Goal: Find contact information: Find contact information

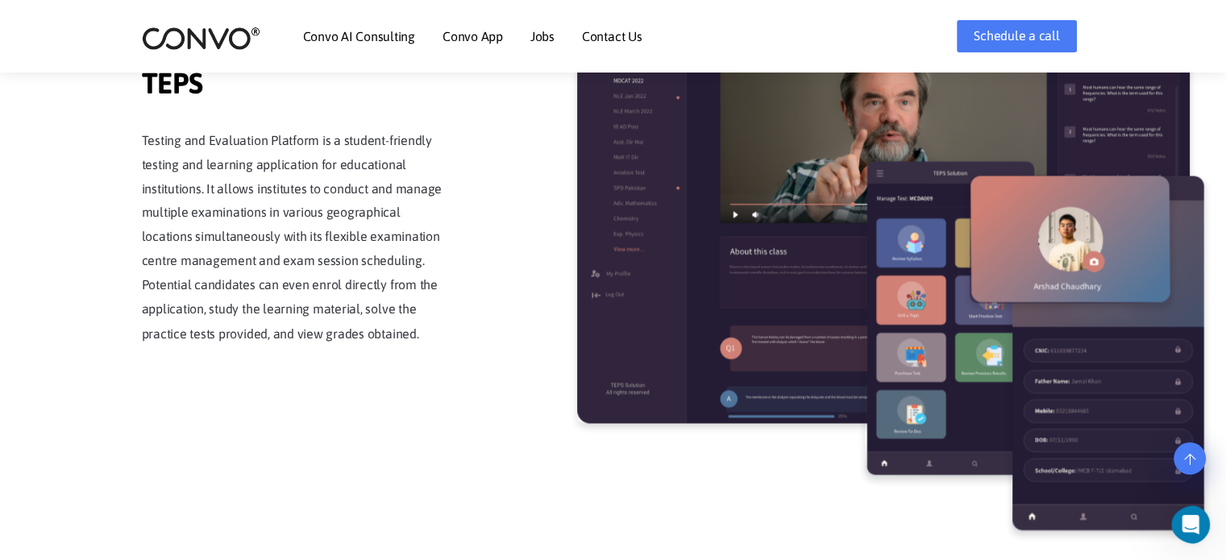
scroll to position [2740, 0]
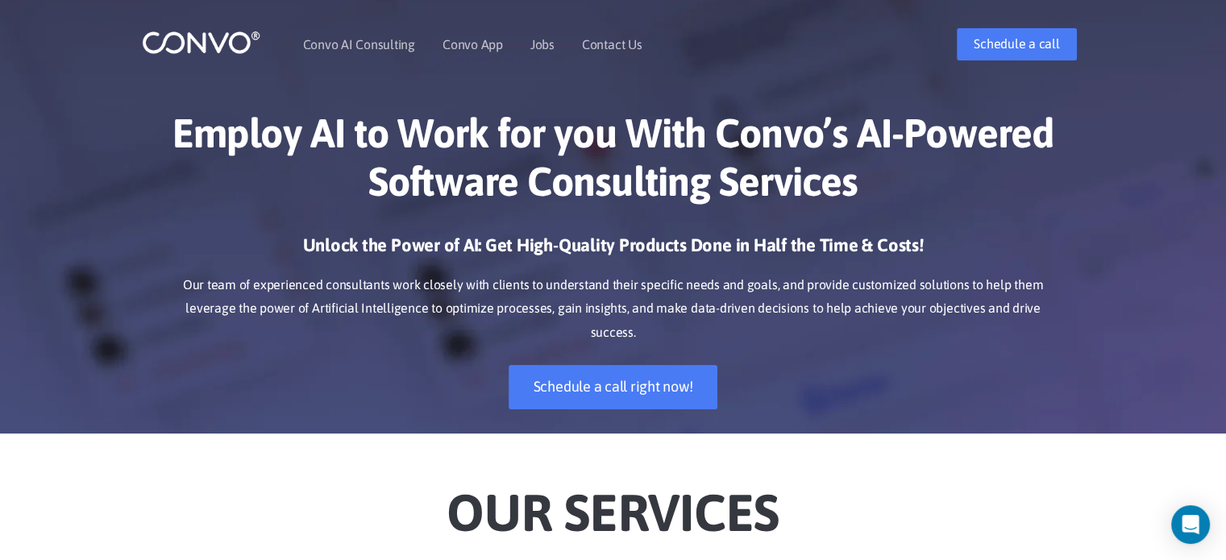
click at [642, 41] on nav "Convo AI Consulting Convo App Convo App Features Jobs Contact Us" at bounding box center [532, 44] width 459 height 69
click at [608, 48] on link "Contact Us" at bounding box center [612, 44] width 60 height 13
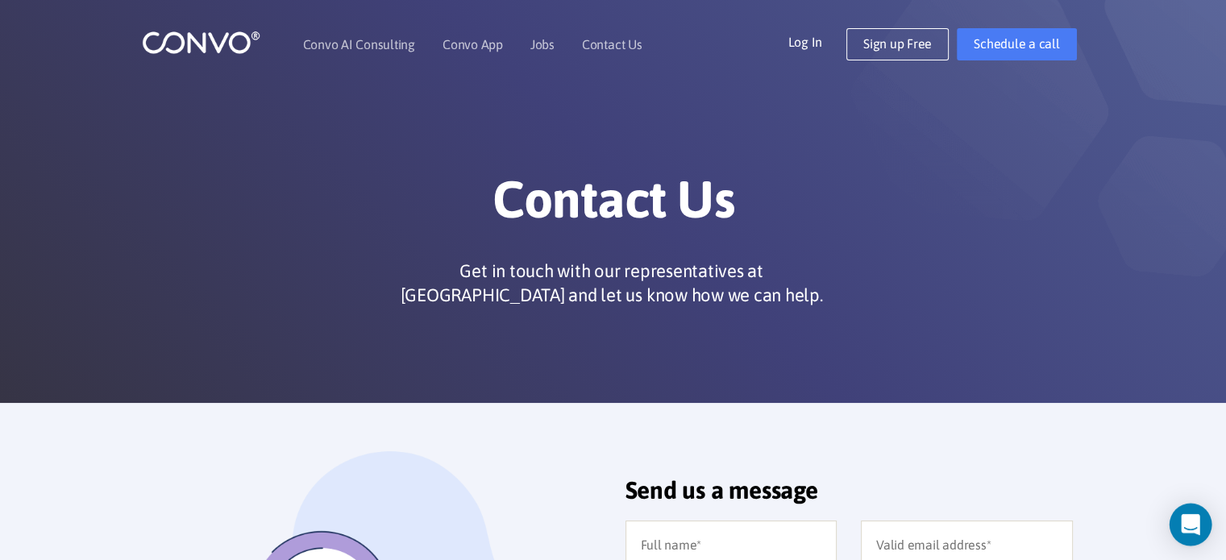
click at [1180, 512] on div "Open Intercom Messenger" at bounding box center [1190, 525] width 43 height 43
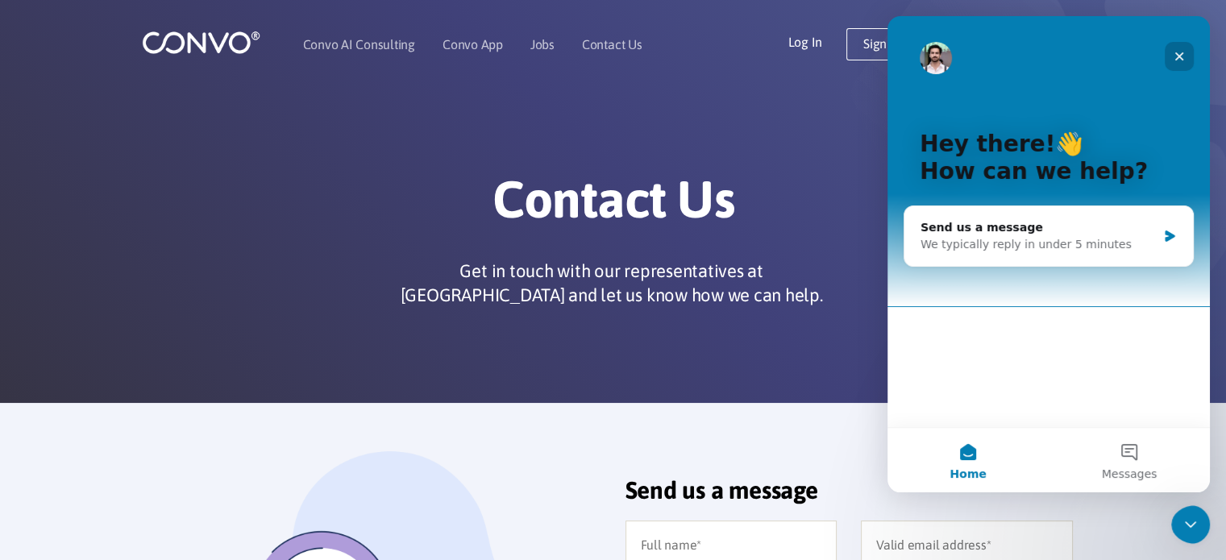
click at [1177, 51] on icon "Close" at bounding box center [1178, 56] width 13 height 13
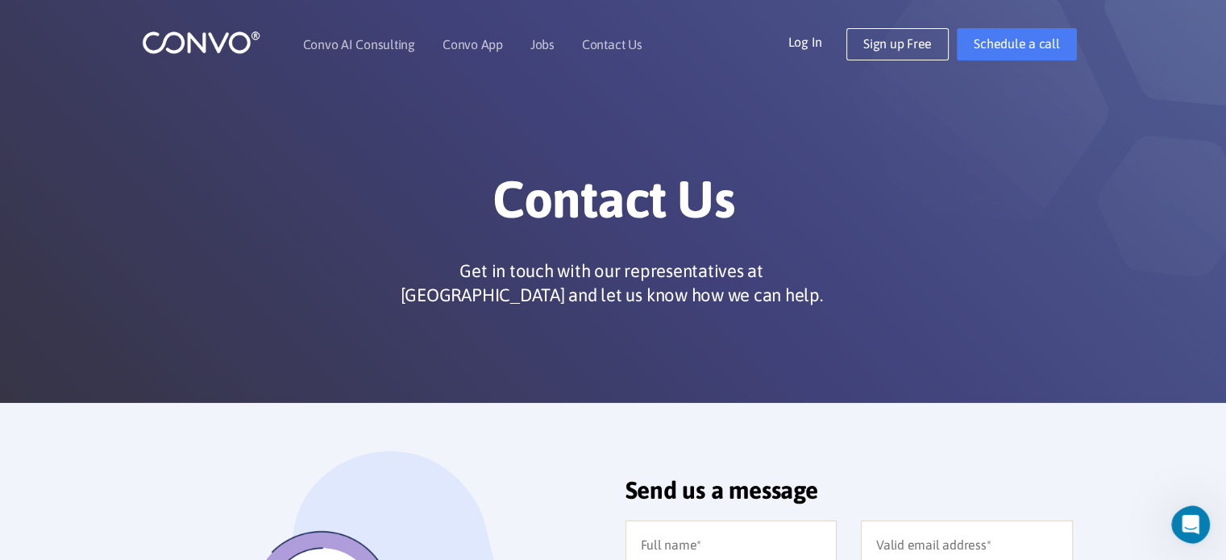
scroll to position [1370, 0]
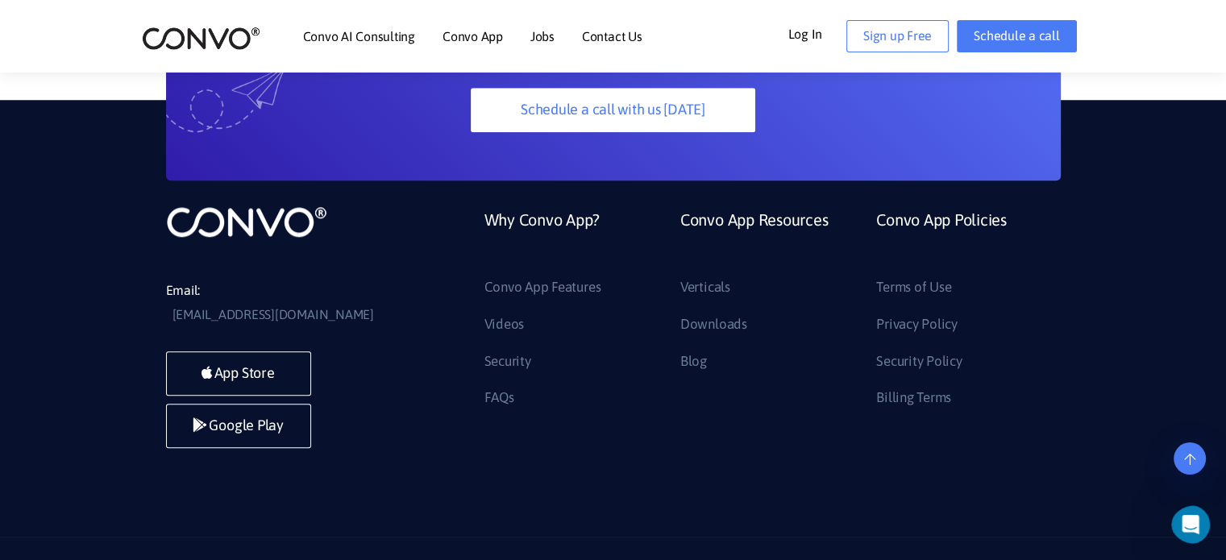
click at [1046, 559] on icon at bounding box center [1046, 571] width 15 height 15
